Goal: Task Accomplishment & Management: Manage account settings

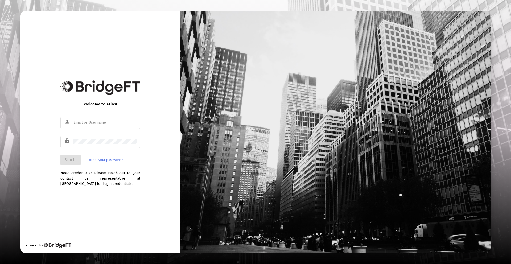
type input "[PERSON_NAME][EMAIL_ADDRESS][DOMAIN_NAME]"
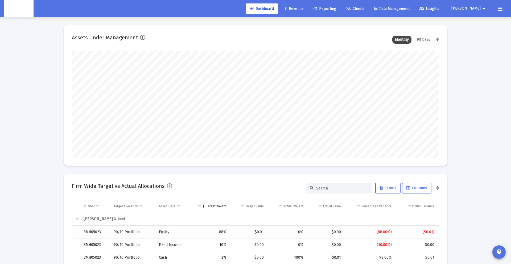
scroll to position [106, 198]
click at [304, 8] on span "Revenue" at bounding box center [294, 8] width 20 height 5
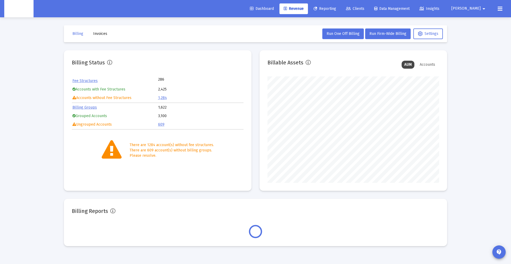
scroll to position [106, 172]
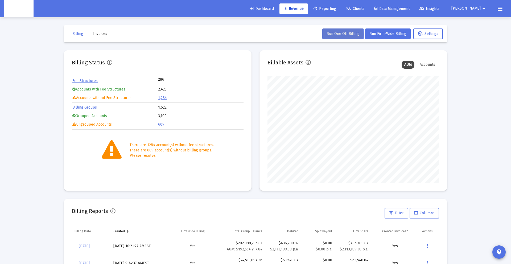
click at [335, 35] on span "Run One Off Billing" at bounding box center [343, 33] width 33 height 5
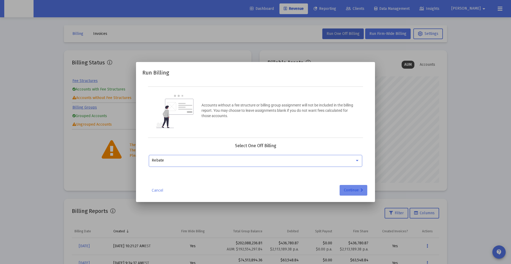
click at [355, 190] on div "Continue" at bounding box center [353, 190] width 19 height 11
click at [190, 159] on input "Selection" at bounding box center [253, 160] width 202 height 4
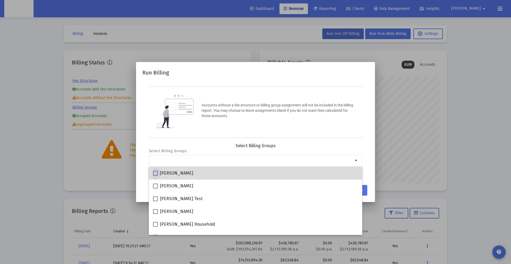
click at [185, 170] on mat-checkbox "[PERSON_NAME]" at bounding box center [173, 173] width 40 height 13
click at [157, 174] on span at bounding box center [155, 173] width 5 height 5
click at [155, 176] on input "[PERSON_NAME]" at bounding box center [155, 176] width 0 height 0
checkbox input "true"
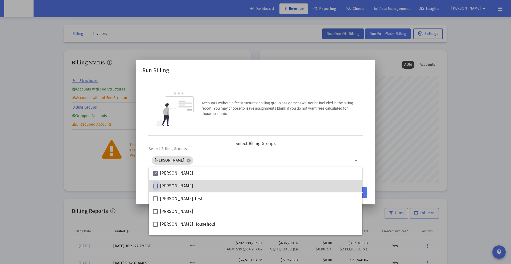
click at [166, 186] on span "[PERSON_NAME]" at bounding box center [176, 186] width 33 height 6
click at [155, 188] on input "[PERSON_NAME]" at bounding box center [155, 188] width 0 height 0
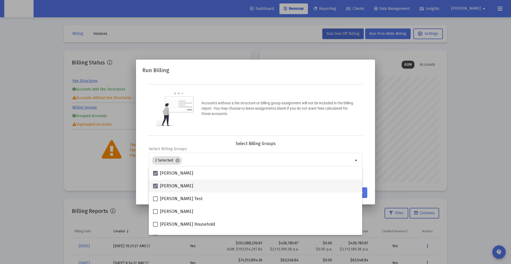
click at [154, 185] on span at bounding box center [155, 186] width 5 height 5
click at [155, 188] on input "[PERSON_NAME]" at bounding box center [155, 188] width 0 height 0
checkbox input "false"
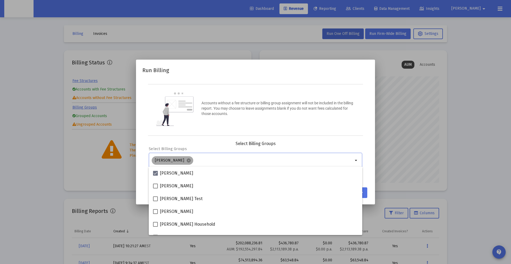
click at [190, 162] on mat-chip "[PERSON_NAME] cancel" at bounding box center [173, 160] width 42 height 9
click at [188, 160] on mat-icon "cancel" at bounding box center [188, 160] width 5 height 5
checkbox input "false"
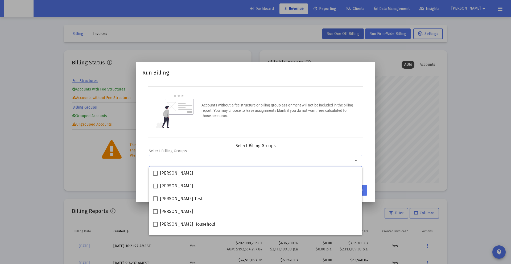
click at [188, 160] on input "Selection" at bounding box center [253, 160] width 202 height 4
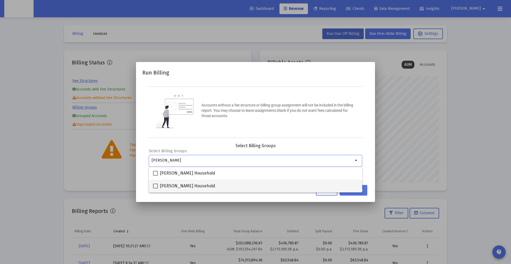
type input "[PERSON_NAME]"
click at [190, 182] on mat-checkbox "[PERSON_NAME] Household" at bounding box center [184, 186] width 62 height 13
click at [187, 184] on span "[PERSON_NAME] Household" at bounding box center [187, 186] width 55 height 6
click at [155, 188] on input "[PERSON_NAME] Household" at bounding box center [155, 188] width 0 height 0
checkbox input "true"
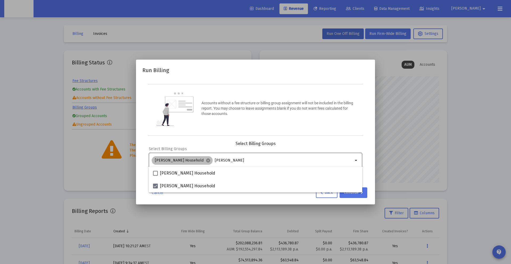
click at [226, 163] on div "[PERSON_NAME] Household cancel [PERSON_NAME]" at bounding box center [253, 160] width 204 height 11
click at [216, 160] on input "[PERSON_NAME]" at bounding box center [284, 160] width 138 height 4
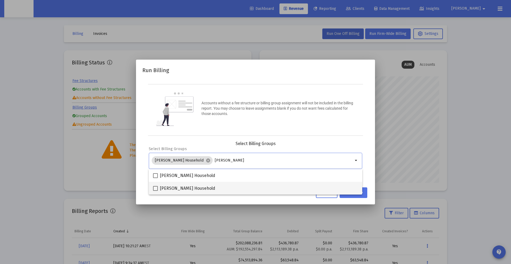
type input "[PERSON_NAME]"
click at [199, 187] on span "[PERSON_NAME] Household" at bounding box center [187, 188] width 55 height 6
click at [155, 191] on input "[PERSON_NAME] Household" at bounding box center [155, 191] width 0 height 0
checkbox input "true"
click at [190, 159] on input "[PERSON_NAME]" at bounding box center [268, 160] width 169 height 4
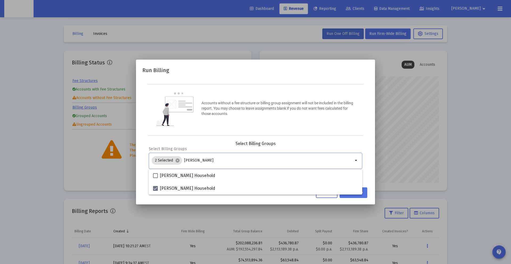
click at [190, 159] on input "[PERSON_NAME]" at bounding box center [268, 160] width 169 height 4
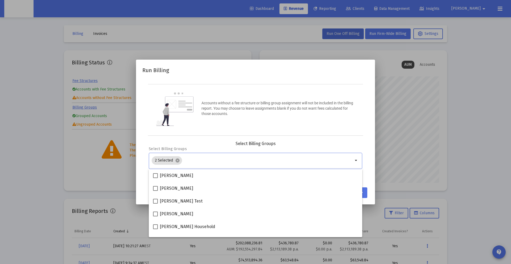
click at [197, 131] on div "Accounts without a fee structure or billing group assignment will not be includ…" at bounding box center [255, 110] width 215 height 52
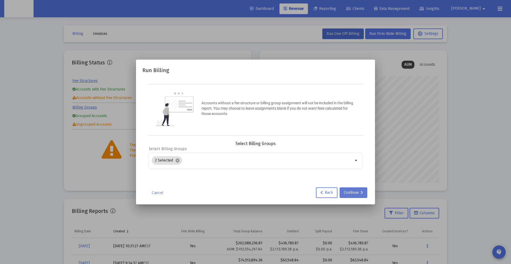
drag, startPoint x: 357, startPoint y: 193, endPoint x: 354, endPoint y: 194, distance: 3.3
click at [354, 194] on div "Continue" at bounding box center [353, 192] width 19 height 11
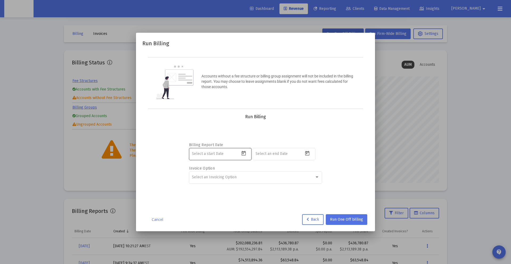
click at [244, 154] on icon "Open calendar" at bounding box center [244, 154] width 6 height 6
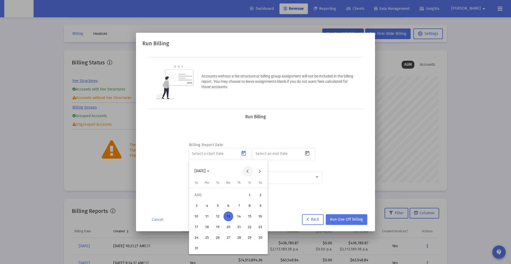
click at [247, 172] on button "Previous month" at bounding box center [248, 171] width 11 height 11
click at [218, 206] on div "1" at bounding box center [218, 206] width 10 height 10
type input "[DATE]"
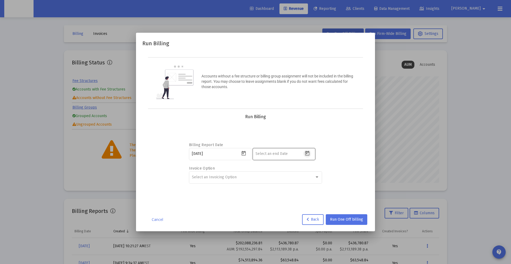
click at [307, 153] on icon "Open calendar" at bounding box center [308, 154] width 6 height 6
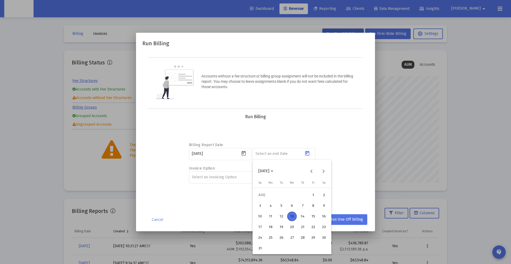
click at [287, 215] on button "13" at bounding box center [292, 216] width 11 height 11
type input "[DATE]"
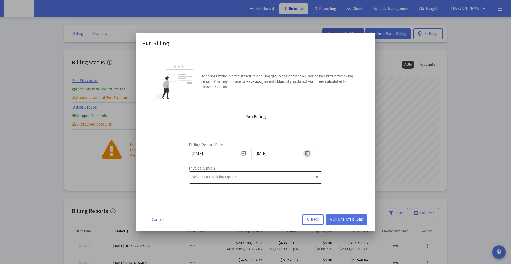
click at [198, 177] on span "Select an Invoicing Option" at bounding box center [214, 177] width 45 height 5
drag, startPoint x: 300, startPoint y: 224, endPoint x: 305, endPoint y: 221, distance: 6.0
click at [301, 224] on div at bounding box center [255, 132] width 511 height 264
click at [158, 219] on link "Cancel" at bounding box center [157, 219] width 27 height 5
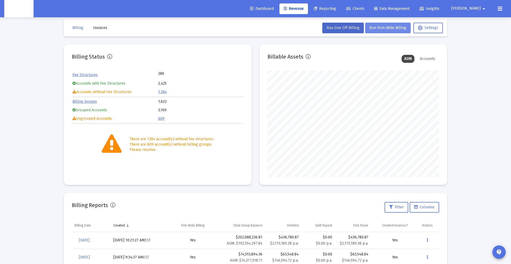
click at [389, 35] on mat-toolbar-row "Billing Invoices Run One Off Billing Run Firm-Wide Billing Settings" at bounding box center [255, 27] width 383 height 17
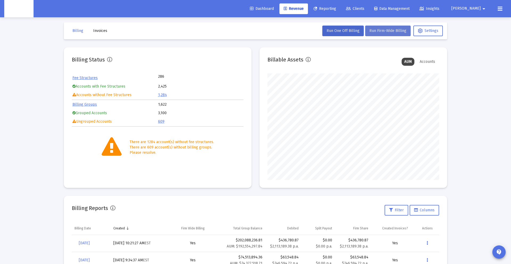
click at [389, 35] on button "Run Firm-Wide Billing" at bounding box center [388, 31] width 46 height 11
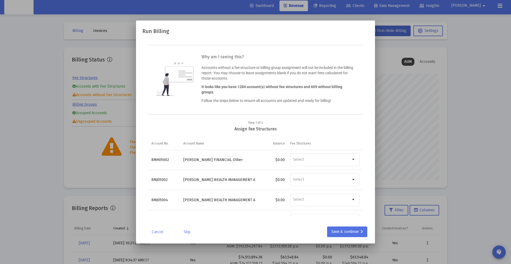
click at [151, 232] on link "Cancel" at bounding box center [157, 231] width 27 height 5
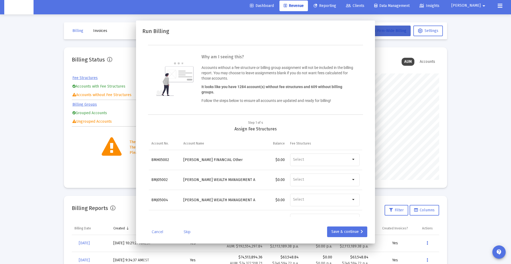
scroll to position [3, 0]
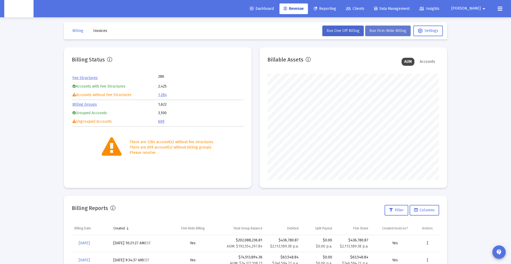
click at [381, 32] on span "Run Firm-Wide Billing" at bounding box center [388, 30] width 37 height 5
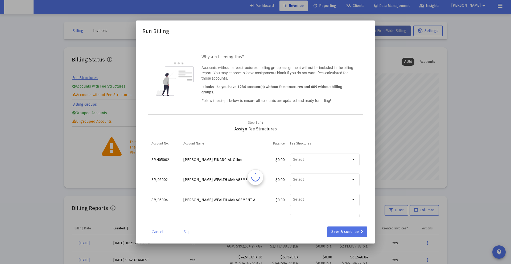
scroll to position [0, 0]
drag, startPoint x: 236, startPoint y: 128, endPoint x: 263, endPoint y: 132, distance: 26.8
click at [263, 132] on div "Step 1 of 4 Assign Fee Structures Account No. Account Name Balance Fee Structur…" at bounding box center [256, 168] width 214 height 97
click at [341, 227] on div "Save & continue" at bounding box center [347, 232] width 32 height 11
click at [344, 235] on div "Save & continue" at bounding box center [347, 232] width 32 height 11
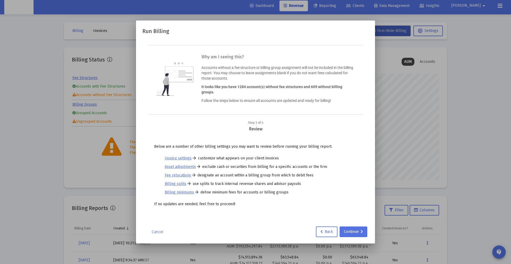
drag, startPoint x: 161, startPoint y: 204, endPoint x: 253, endPoint y: 211, distance: 92.6
click at [253, 211] on div "Below are a number of other billing settings you may want to review before runn…" at bounding box center [256, 177] width 214 height 80
click at [355, 231] on div "Continue" at bounding box center [353, 232] width 19 height 11
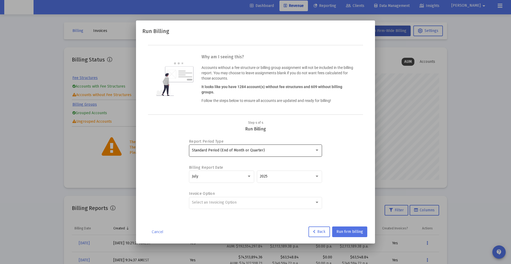
click at [235, 147] on div "Standard Period (End of Month or Quarter)" at bounding box center [256, 150] width 128 height 13
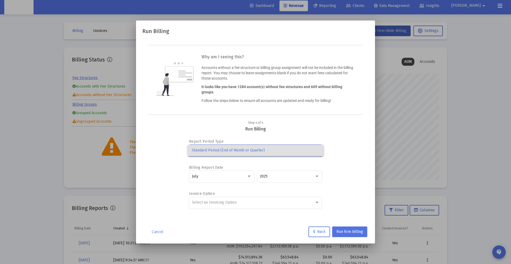
click at [235, 147] on span "Standard Period (End of Month or Quarter)" at bounding box center [256, 150] width 128 height 11
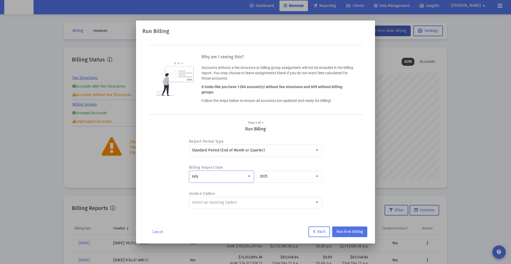
click at [234, 177] on div "July" at bounding box center [219, 176] width 55 height 4
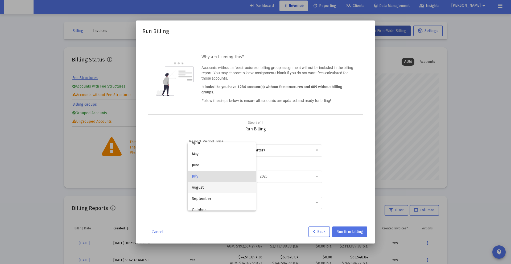
click at [200, 189] on span "August" at bounding box center [222, 187] width 60 height 11
click at [241, 174] on div "August" at bounding box center [222, 176] width 60 height 13
click at [228, 190] on span "September" at bounding box center [222, 187] width 60 height 11
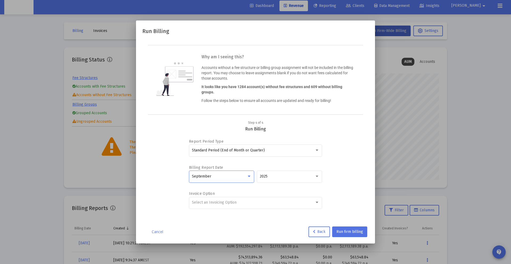
click at [237, 175] on div "September" at bounding box center [219, 176] width 55 height 4
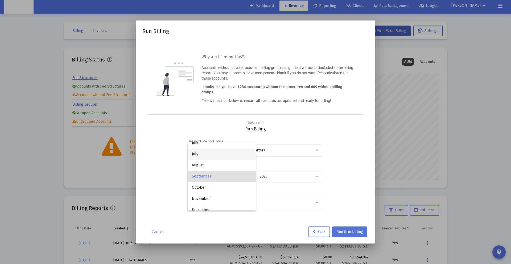
click at [207, 155] on span "July" at bounding box center [222, 154] width 60 height 11
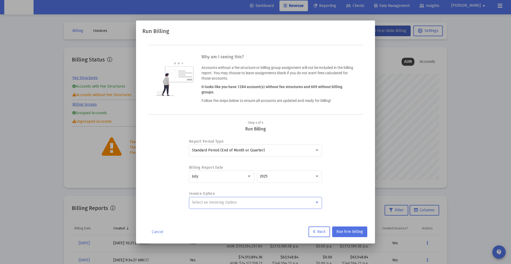
click at [237, 202] on div "Select an Invoicing Option" at bounding box center [253, 202] width 123 height 4
click at [173, 175] on div at bounding box center [255, 132] width 511 height 264
click at [235, 199] on div "Select an Invoicing Option" at bounding box center [256, 202] width 128 height 13
click at [349, 199] on div at bounding box center [255, 132] width 511 height 264
click at [313, 230] on icon at bounding box center [314, 232] width 2 height 4
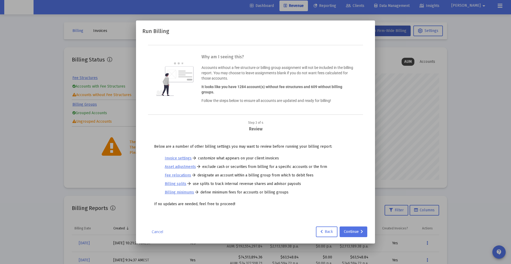
click at [160, 231] on link "Cancel" at bounding box center [157, 231] width 27 height 5
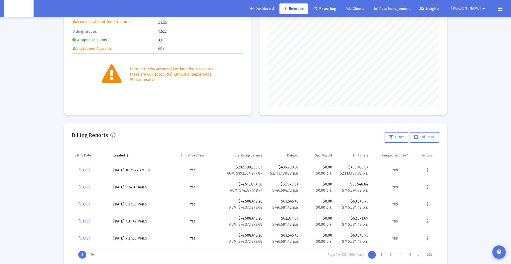
scroll to position [90, 0]
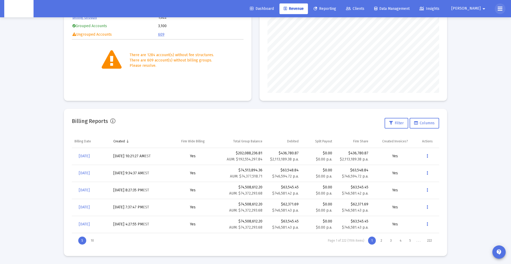
click at [496, 9] on button at bounding box center [500, 8] width 11 height 11
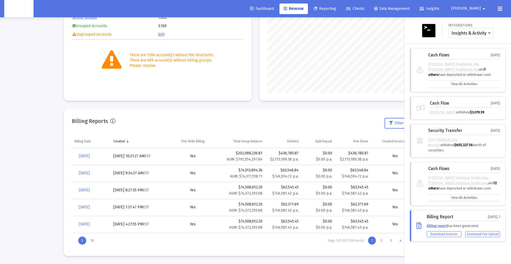
click at [360, 111] on div at bounding box center [255, 132] width 511 height 264
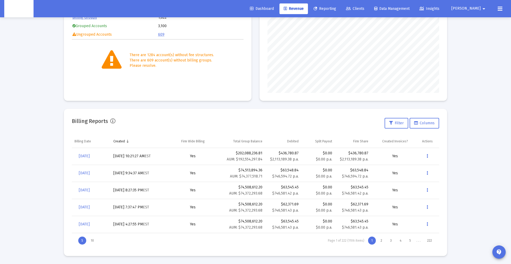
click at [252, 154] on div "$202,088,236.81 AUM: $192,554,297.84" at bounding box center [240, 156] width 43 height 11
click at [245, 157] on small "AUM: $192,554,297.84" at bounding box center [245, 159] width 36 height 5
click at [428, 155] on button "Data grid" at bounding box center [427, 156] width 11 height 11
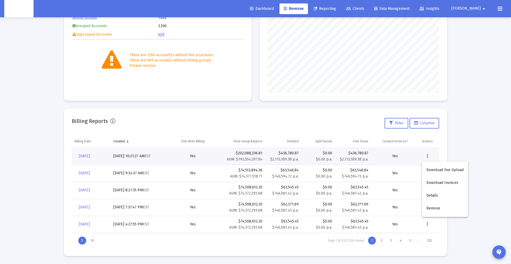
click at [43, 118] on div at bounding box center [255, 132] width 511 height 264
click at [428, 156] on icon "Data grid" at bounding box center [427, 156] width 1 height 6
click at [431, 191] on button "Details" at bounding box center [445, 195] width 46 height 13
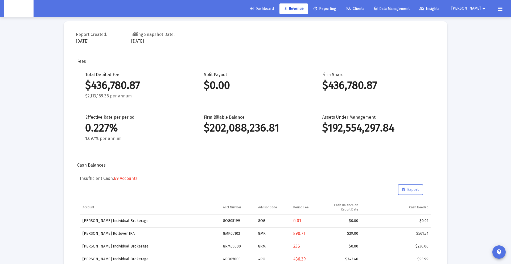
scroll to position [20, 0]
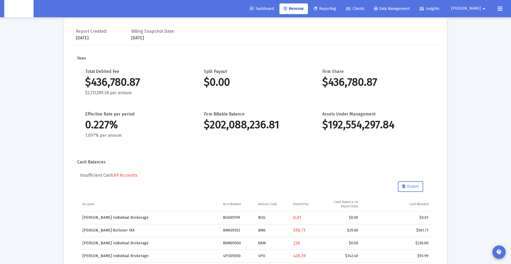
click at [92, 39] on div "Report Created: [DATE]" at bounding box center [91, 33] width 31 height 13
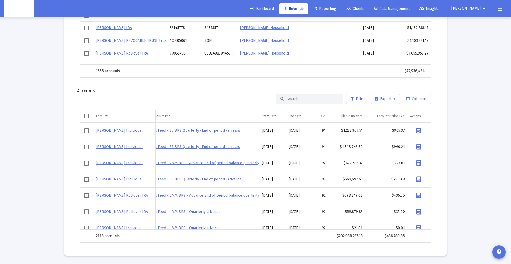
scroll to position [0, 0]
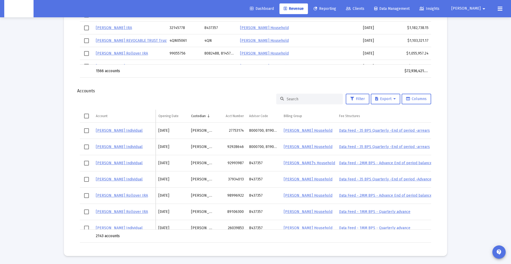
click at [196, 129] on td "[PERSON_NAME]" at bounding box center [201, 131] width 27 height 16
click at [203, 113] on td "Custodian" at bounding box center [201, 116] width 27 height 13
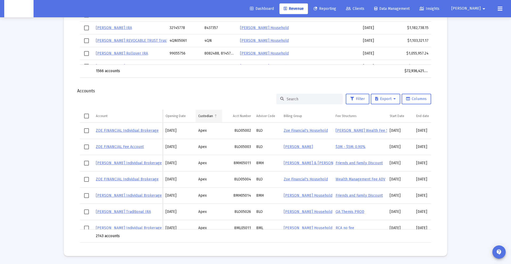
click at [202, 113] on td "Custodian" at bounding box center [209, 116] width 27 height 13
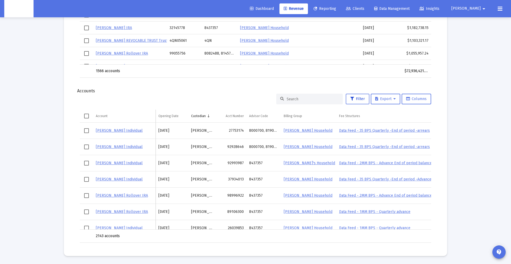
click at [357, 100] on span "Filter" at bounding box center [357, 99] width 15 height 5
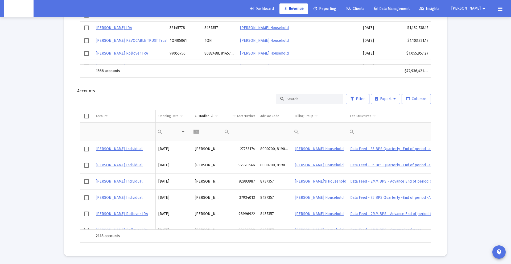
click at [209, 154] on td "[PERSON_NAME]" at bounding box center [207, 149] width 30 height 16
click at [214, 114] on span "Show filter options for column 'Custodian'" at bounding box center [216, 116] width 4 height 4
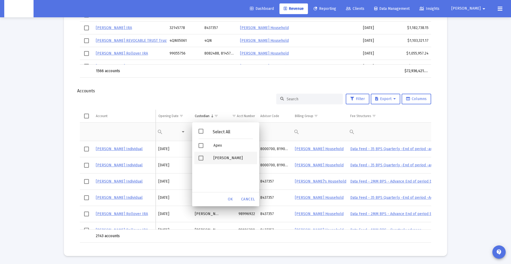
click at [202, 158] on span "Filter options" at bounding box center [201, 158] width 5 height 5
click at [227, 199] on div "OK" at bounding box center [230, 200] width 17 height 10
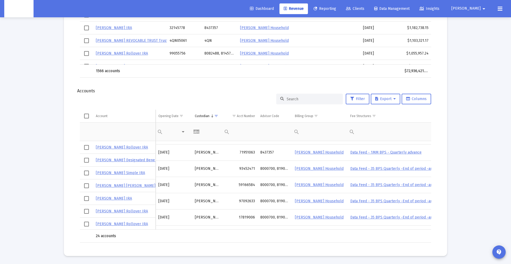
scroll to position [207, 0]
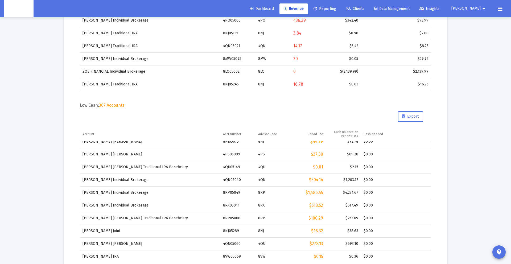
click at [274, 8] on span "Dashboard" at bounding box center [262, 8] width 24 height 5
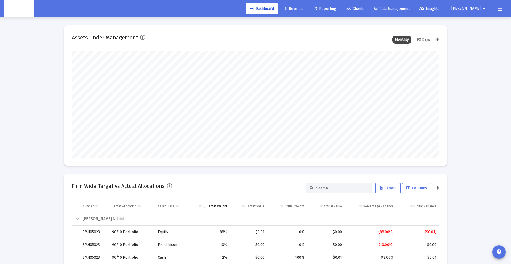
click at [306, 12] on link "Revenue" at bounding box center [294, 8] width 28 height 11
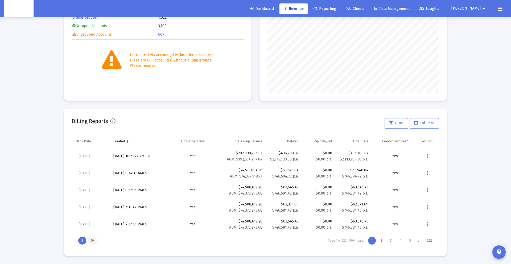
click at [91, 240] on div "10" at bounding box center [93, 241] width 10 height 8
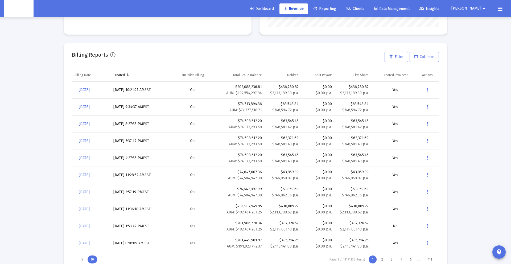
scroll to position [175, 0]
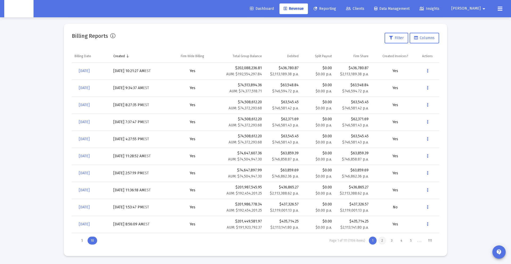
click at [381, 240] on div "2" at bounding box center [382, 241] width 8 height 8
drag, startPoint x: 235, startPoint y: 88, endPoint x: 260, endPoint y: 87, distance: 24.8
click at [260, 87] on td "$200,861,543.19 AUM: $191,333,217.62" at bounding box center [239, 88] width 48 height 17
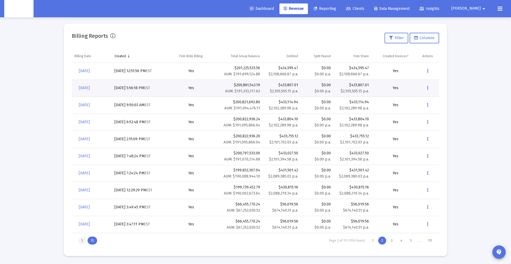
click at [80, 239] on div "5" at bounding box center [82, 241] width 8 height 8
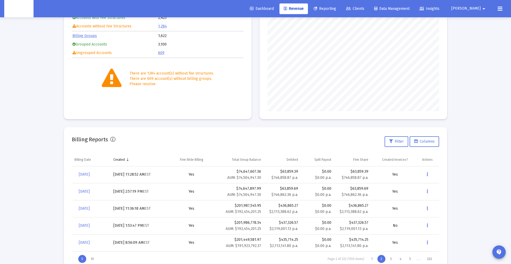
scroll to position [90, 0]
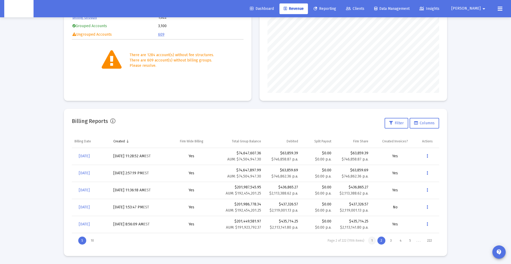
click at [371, 243] on div "1" at bounding box center [372, 241] width 8 height 8
drag, startPoint x: 256, startPoint y: 175, endPoint x: 256, endPoint y: 210, distance: 34.9
click at [256, 210] on tbody "[DATE] [DATE] 10:21:27 AM EST Yes $202,088,236.81 AUM: $192,554,297.84 $436,780…" at bounding box center [255, 190] width 367 height 85
drag, startPoint x: 238, startPoint y: 180, endPoint x: 236, endPoint y: 174, distance: 6.0
click at [238, 180] on td "$74,513,894.36 AUM: $74,377,518.71" at bounding box center [241, 173] width 48 height 17
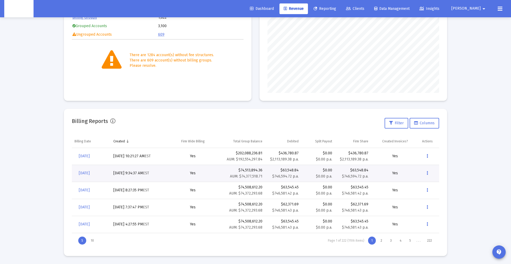
drag, startPoint x: 237, startPoint y: 170, endPoint x: 263, endPoint y: 205, distance: 44.1
click at [263, 205] on tbody "[DATE] [DATE] 10:21:27 AM EST Yes $202,088,236.81 AUM: $192,554,297.84 $436,780…" at bounding box center [255, 190] width 367 height 85
click at [288, 207] on div "$62,371.69" at bounding box center [283, 205] width 31 height 5
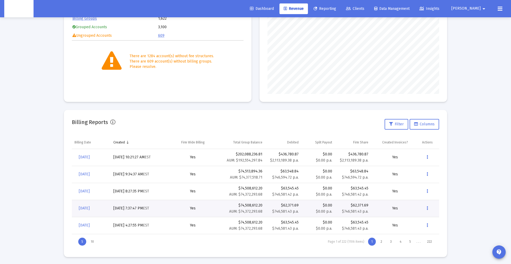
click at [289, 188] on div "$63,545.45" at bounding box center [283, 188] width 31 height 5
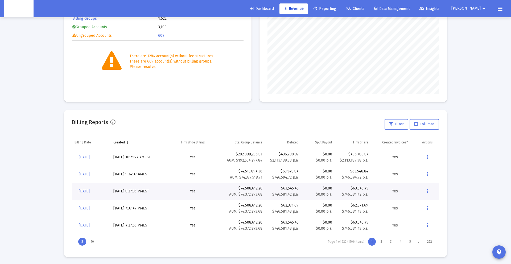
scroll to position [90, 0]
click at [485, 9] on mat-icon "arrow_drop_down" at bounding box center [484, 8] width 6 height 11
click at [413, 61] on div at bounding box center [255, 132] width 511 height 264
click at [476, 11] on button "[PERSON_NAME] arrow_drop_down" at bounding box center [469, 8] width 48 height 11
click at [471, 23] on icon at bounding box center [470, 22] width 5 height 5
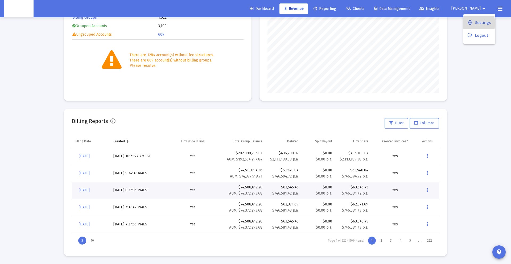
scroll to position [17, 0]
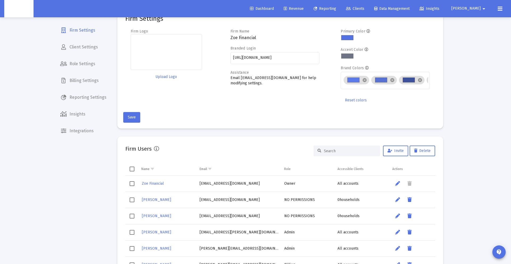
click at [87, 78] on span "Billing Settings" at bounding box center [83, 80] width 55 height 13
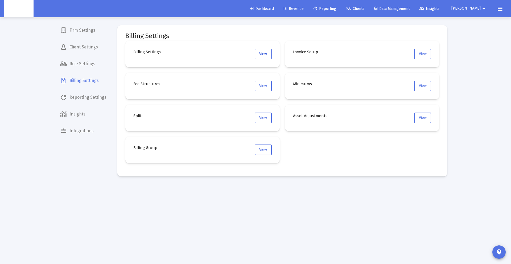
click at [261, 57] on button "View" at bounding box center [263, 54] width 17 height 11
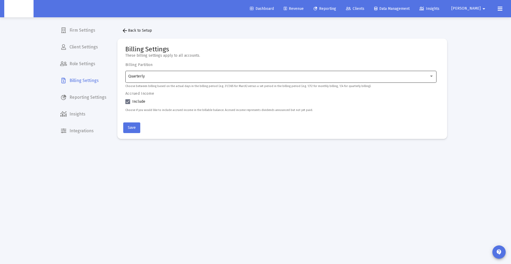
click at [169, 79] on div "Quarterly" at bounding box center [281, 76] width 306 height 13
